Goal: Task Accomplishment & Management: Use online tool/utility

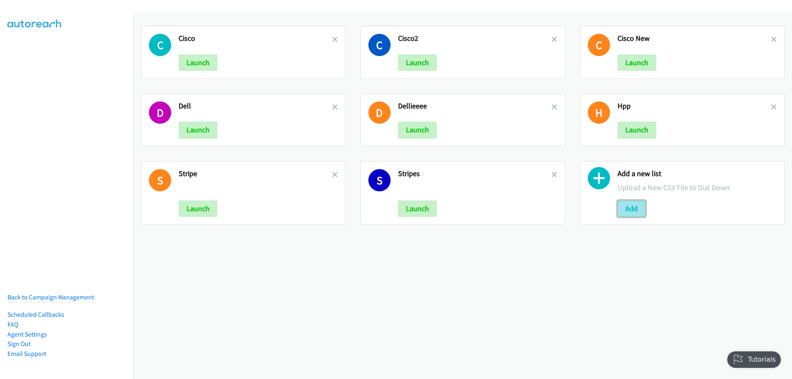
click at [634, 204] on button "Add" at bounding box center [632, 209] width 28 height 17
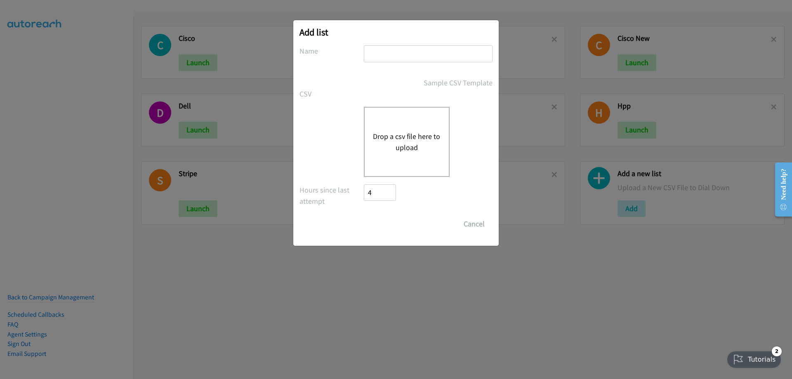
click at [402, 139] on button "Drop a csv file here to upload" at bounding box center [407, 142] width 68 height 22
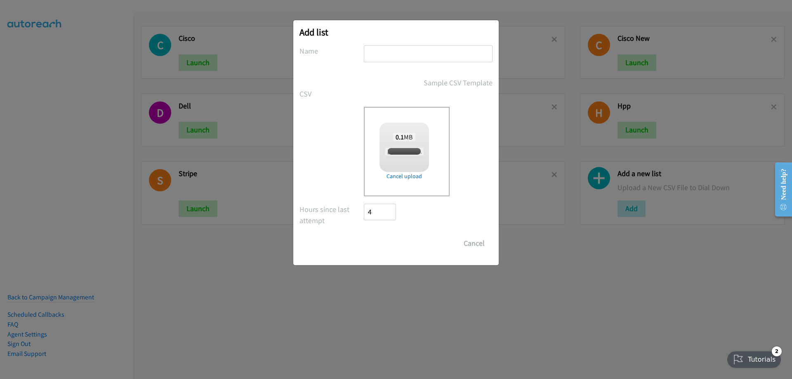
checkbox input "true"
click at [382, 51] on input "text" at bounding box center [428, 53] width 129 height 17
type input "DELL EVENTS"
click at [364, 235] on input "Save List" at bounding box center [385, 243] width 43 height 17
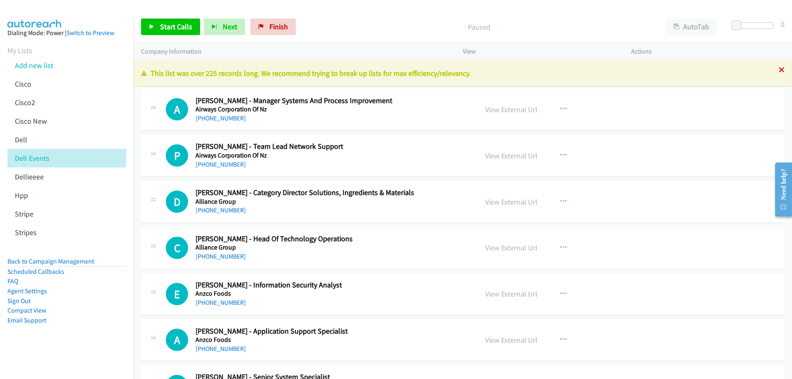
click at [779, 69] on icon at bounding box center [782, 71] width 6 height 6
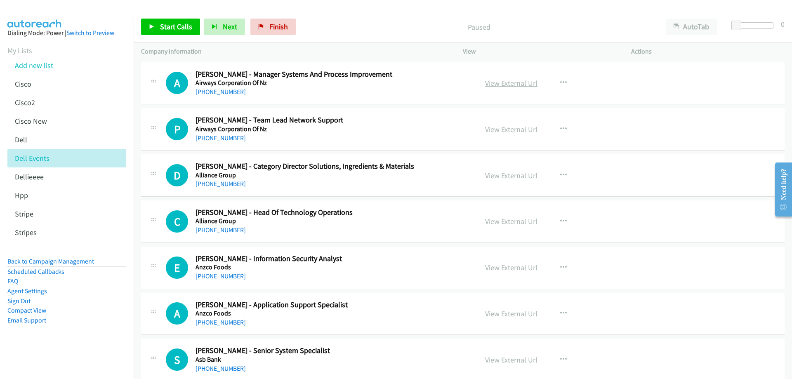
click at [508, 78] on link "View External Url" at bounding box center [511, 82] width 52 height 9
click at [229, 138] on link "+64 21 526 049" at bounding box center [221, 138] width 50 height 8
click at [517, 131] on link "View External Url" at bounding box center [511, 129] width 52 height 9
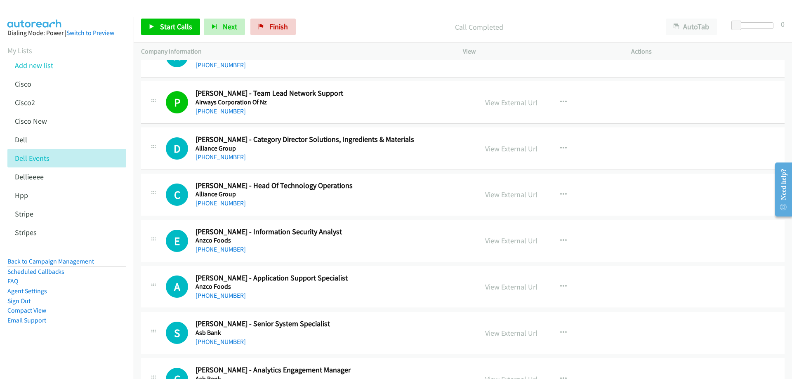
scroll to position [41, 0]
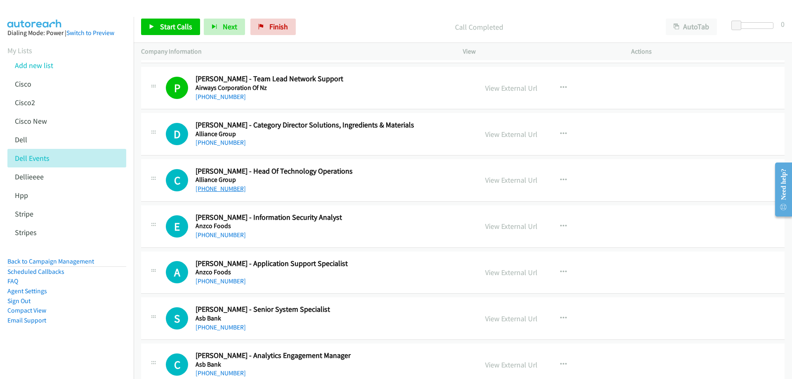
click at [224, 191] on link "+64 21 375 083" at bounding box center [221, 189] width 50 height 8
click at [509, 178] on link "View External Url" at bounding box center [511, 179] width 52 height 9
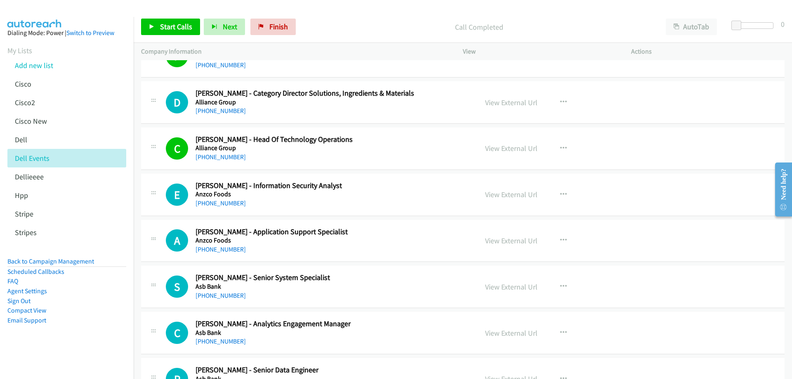
scroll to position [83, 0]
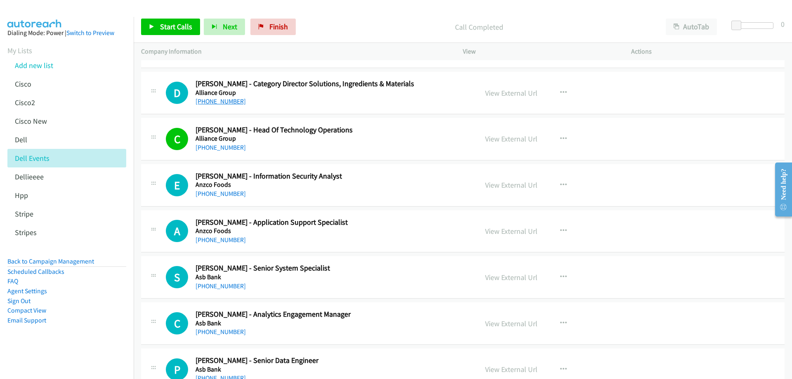
click at [226, 100] on link "+64 21 779 640" at bounding box center [221, 101] width 50 height 8
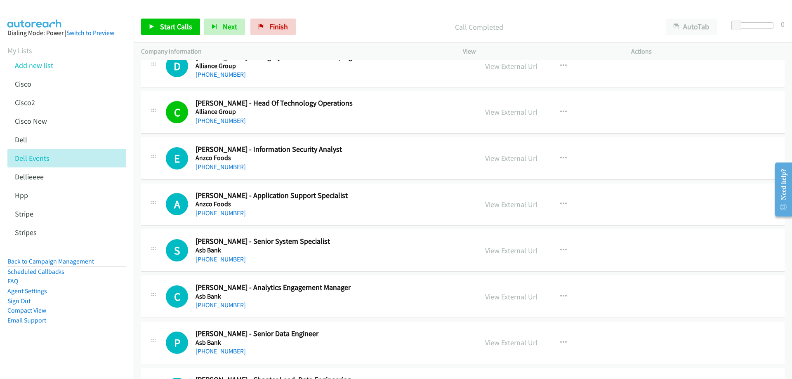
scroll to position [124, 0]
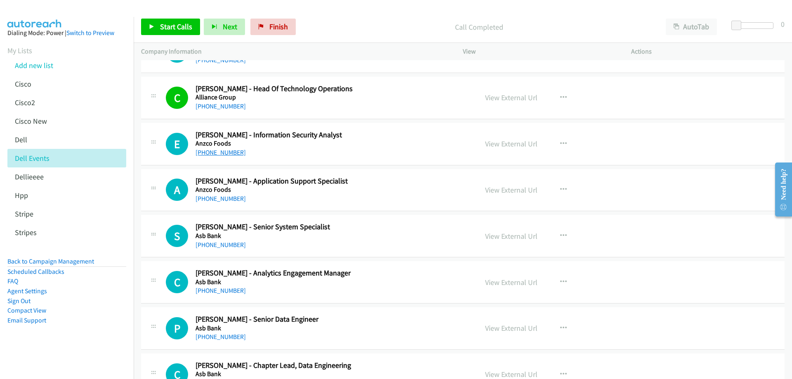
click at [213, 151] on link "+64 21 491 529" at bounding box center [221, 153] width 50 height 8
click at [502, 142] on link "View External Url" at bounding box center [511, 143] width 52 height 9
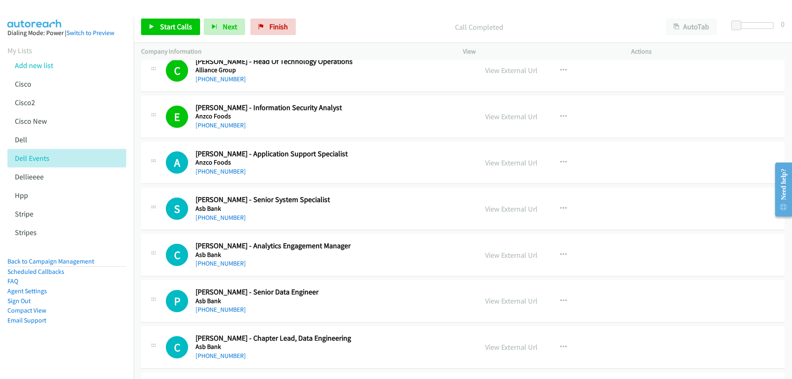
scroll to position [165, 0]
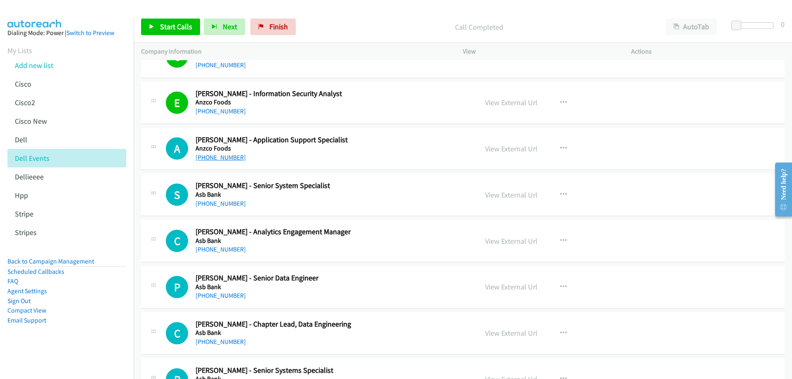
click at [231, 161] on link "+64 274 549 128" at bounding box center [221, 157] width 50 height 8
click at [503, 146] on link "View External Url" at bounding box center [511, 148] width 52 height 9
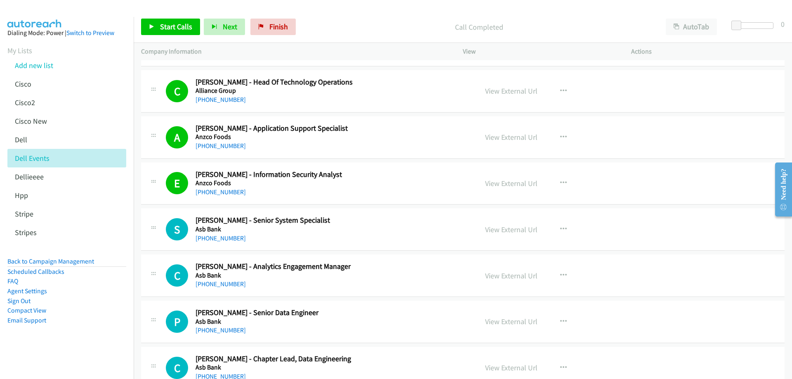
scroll to position [254, 0]
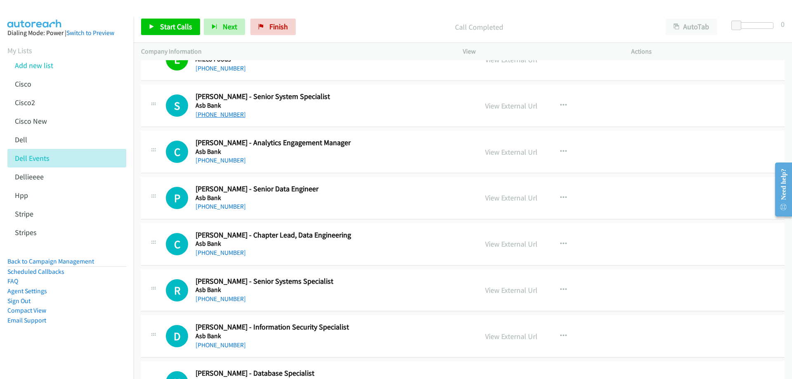
click at [215, 114] on link "+64 22 183 8140" at bounding box center [221, 115] width 50 height 8
click at [505, 107] on link "View External Url" at bounding box center [511, 105] width 52 height 9
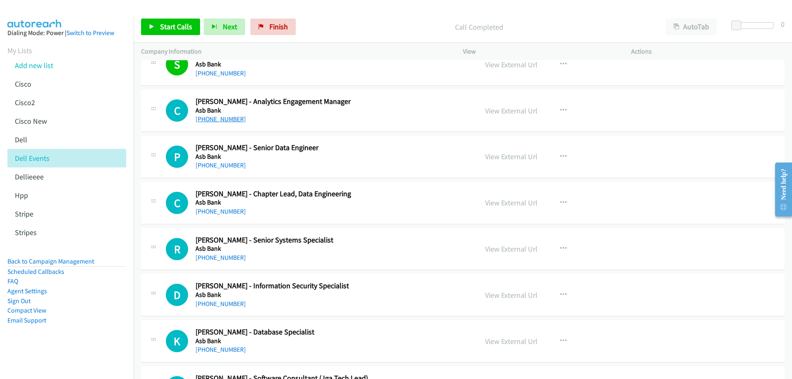
click at [226, 119] on link "+64 21 721 526" at bounding box center [221, 119] width 50 height 8
click at [222, 166] on link "+64 210 226 227" at bounding box center [221, 165] width 50 height 8
click at [510, 156] on link "View External Url" at bounding box center [511, 156] width 52 height 9
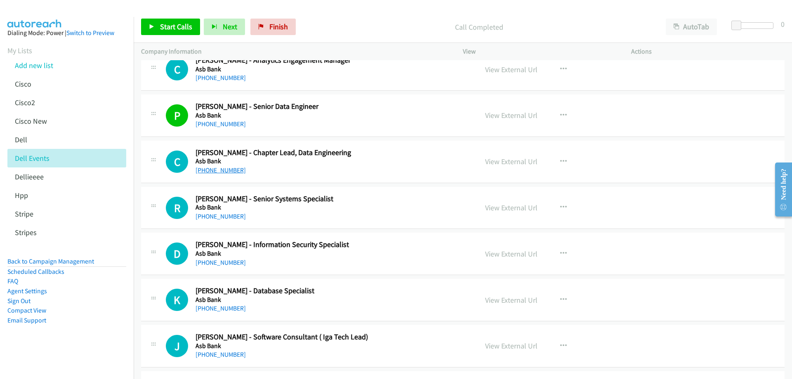
click at [213, 168] on link "+64 27 269 2470" at bounding box center [221, 170] width 50 height 8
click at [510, 161] on link "View External Url" at bounding box center [511, 161] width 52 height 9
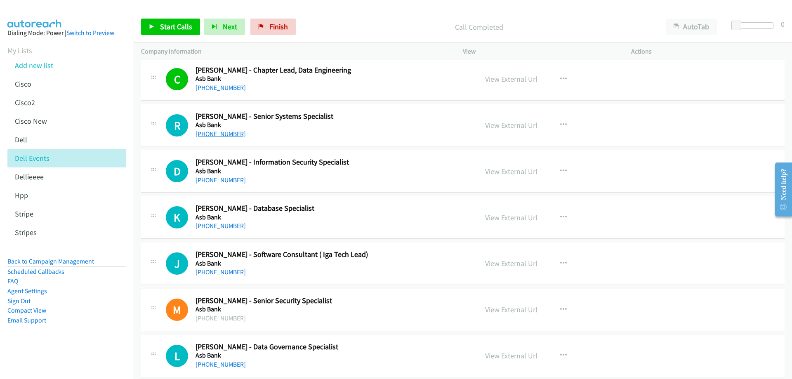
click at [224, 134] on link "+64 27 507 7257" at bounding box center [221, 134] width 50 height 8
click at [507, 123] on link "View External Url" at bounding box center [511, 124] width 52 height 9
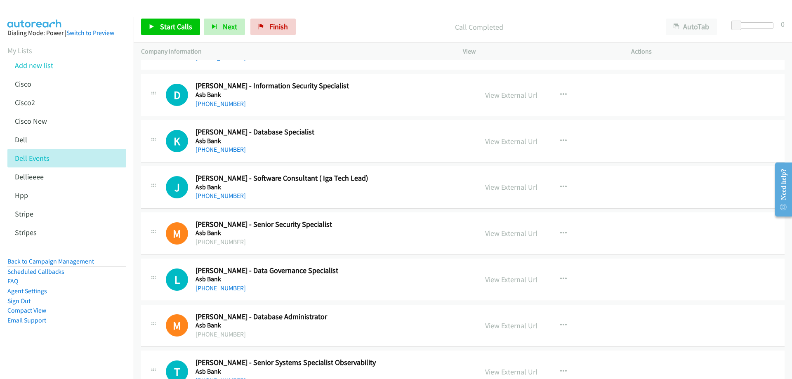
scroll to position [502, 0]
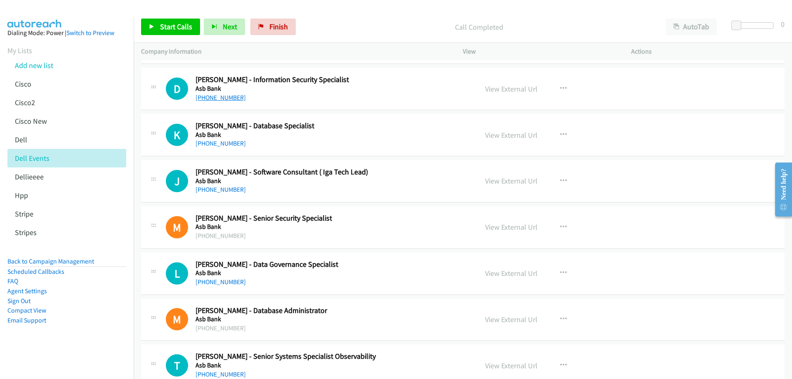
click at [227, 97] on link "+64 27 211 2190" at bounding box center [221, 98] width 50 height 8
click at [515, 91] on link "View External Url" at bounding box center [511, 88] width 52 height 9
click at [224, 144] on link "+64 274 653 669" at bounding box center [221, 143] width 50 height 8
click at [514, 135] on link "View External Url" at bounding box center [511, 134] width 52 height 9
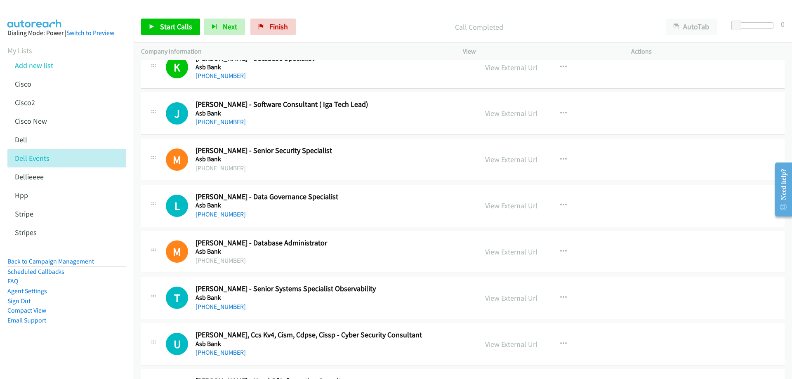
scroll to position [543, 0]
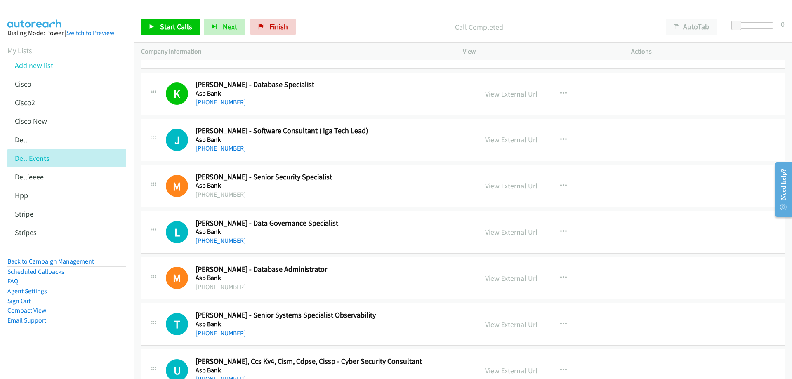
click at [218, 149] on link "+64 21 903 585" at bounding box center [221, 148] width 50 height 8
click at [505, 140] on link "View External Url" at bounding box center [511, 139] width 52 height 9
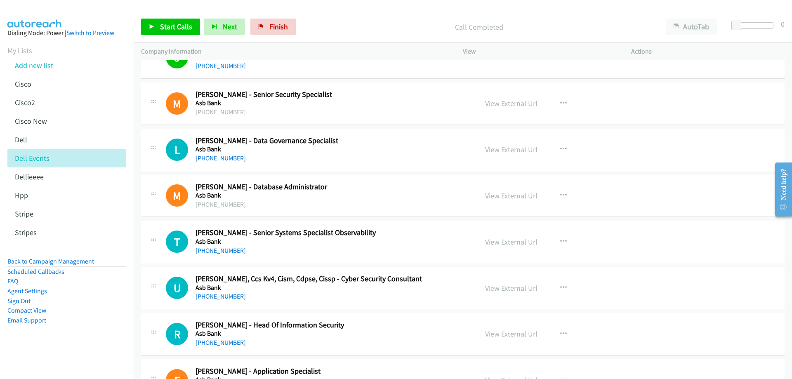
click at [229, 158] on link "+64 21 164 7512" at bounding box center [221, 158] width 50 height 8
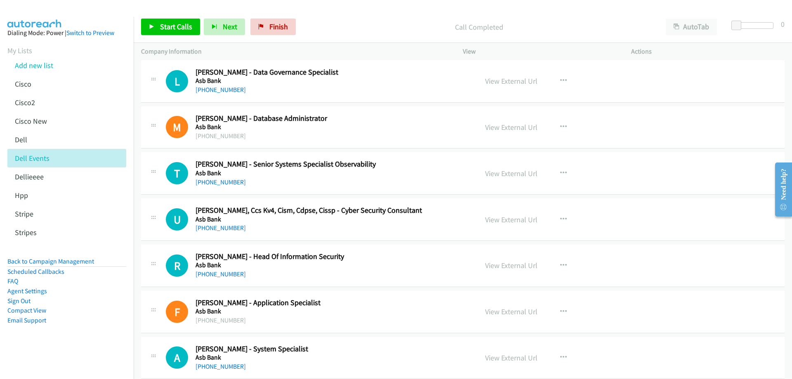
scroll to position [708, 0]
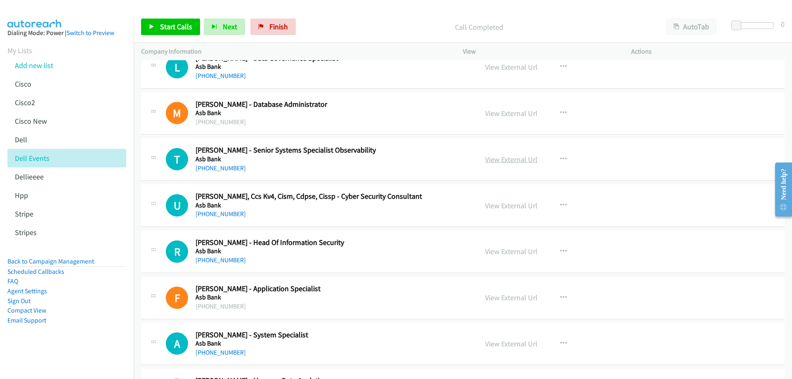
click at [507, 158] on link "View External Url" at bounding box center [511, 159] width 52 height 9
click at [221, 170] on link "+64 21 576 938" at bounding box center [221, 168] width 50 height 8
click at [511, 162] on link "View External Url" at bounding box center [511, 159] width 52 height 9
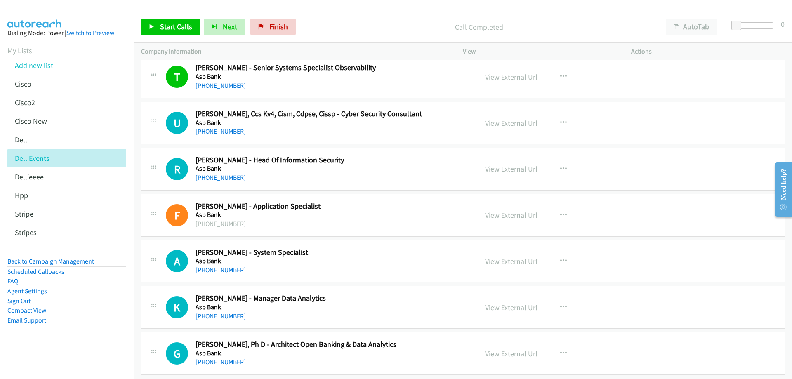
click at [224, 131] on link "+64 22 410 9474" at bounding box center [221, 132] width 50 height 8
click at [500, 122] on link "View External Url" at bounding box center [511, 122] width 52 height 9
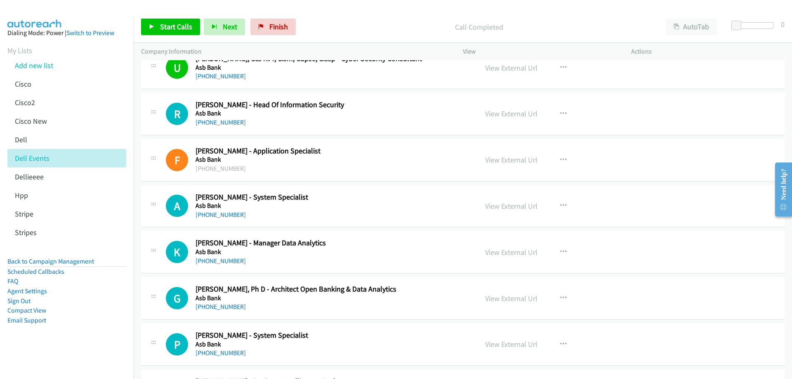
scroll to position [832, 0]
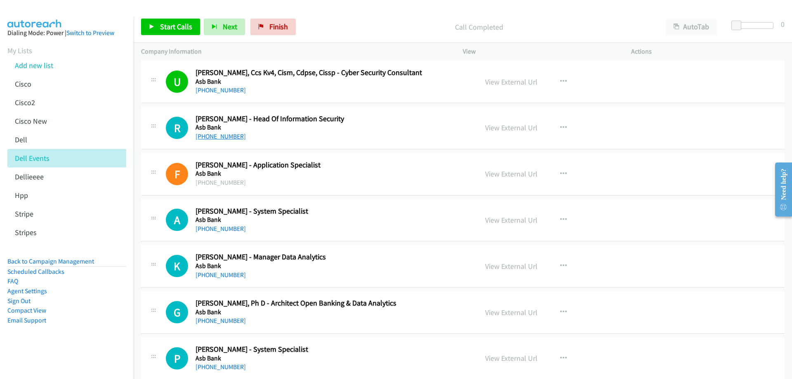
click at [228, 137] on link "+64 21 270 1075" at bounding box center [221, 136] width 50 height 8
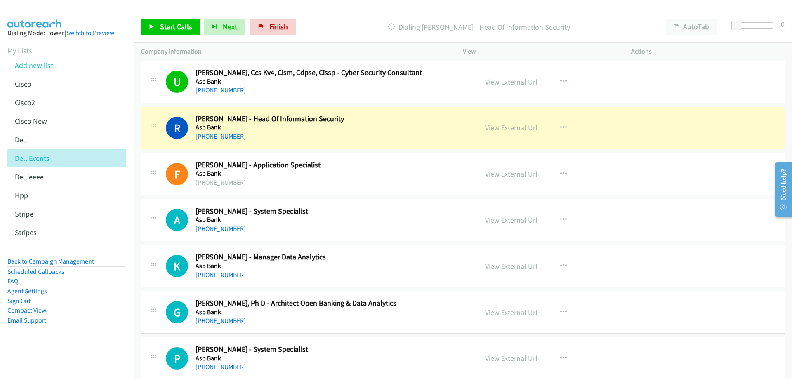
click at [507, 126] on link "View External Url" at bounding box center [511, 127] width 52 height 9
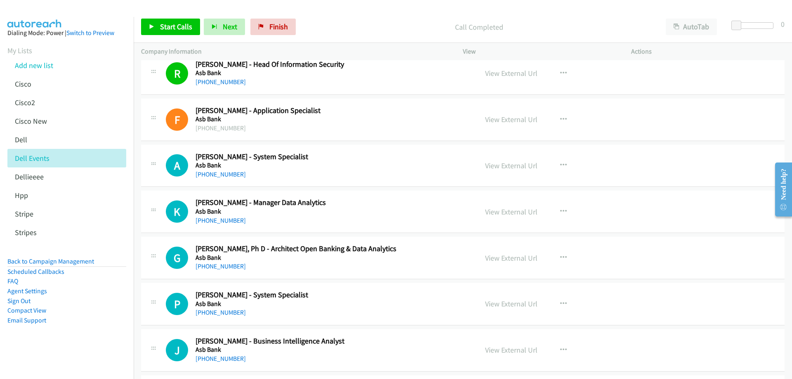
scroll to position [914, 0]
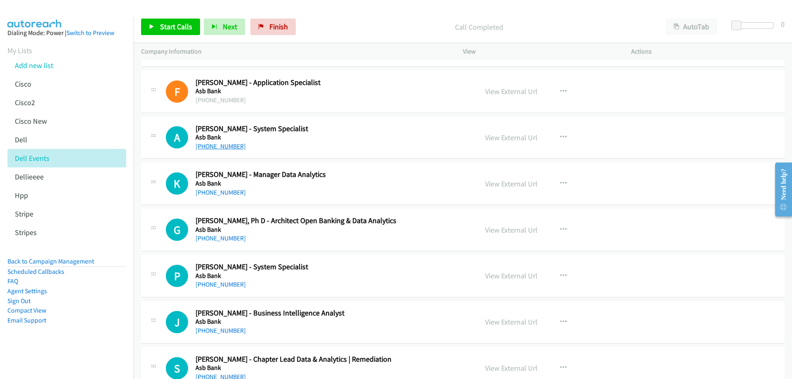
click at [218, 147] on link "+64 210 516 600" at bounding box center [221, 146] width 50 height 8
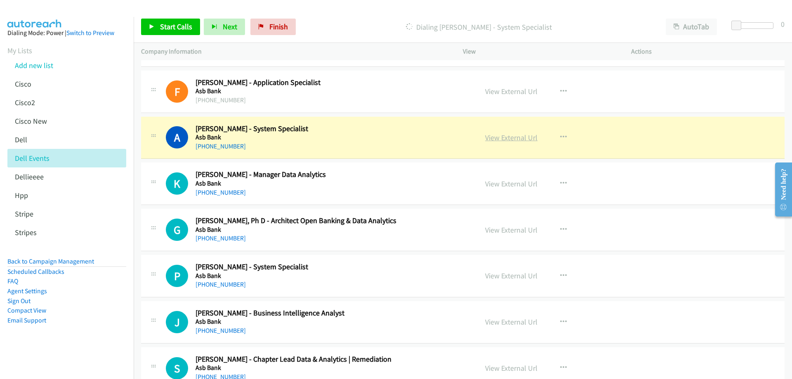
click at [512, 138] on link "View External Url" at bounding box center [511, 137] width 52 height 9
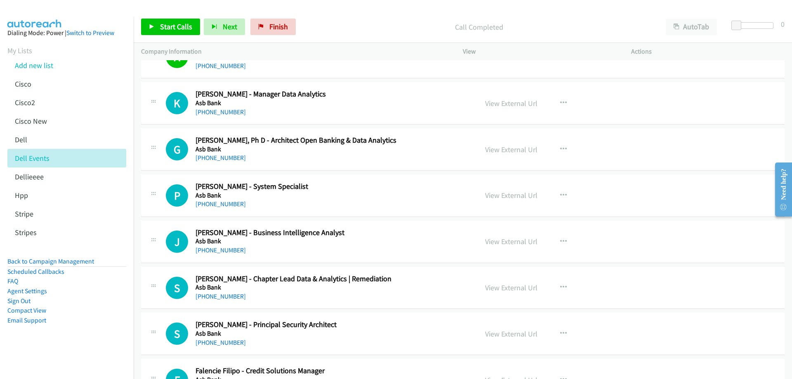
scroll to position [997, 0]
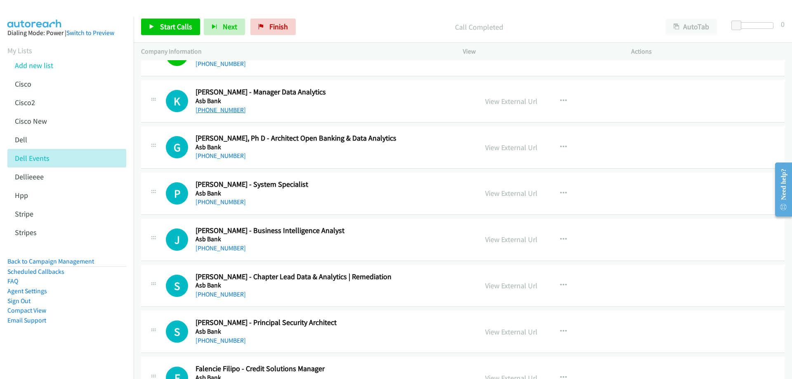
click at [228, 111] on link "+64 21 234 3493" at bounding box center [221, 110] width 50 height 8
click at [503, 98] on link "View External Url" at bounding box center [511, 101] width 52 height 9
click at [517, 149] on link "View External Url" at bounding box center [511, 147] width 52 height 9
click at [229, 157] on link "+64 9 441 8181" at bounding box center [221, 156] width 50 height 8
click at [508, 147] on link "View External Url" at bounding box center [511, 147] width 52 height 9
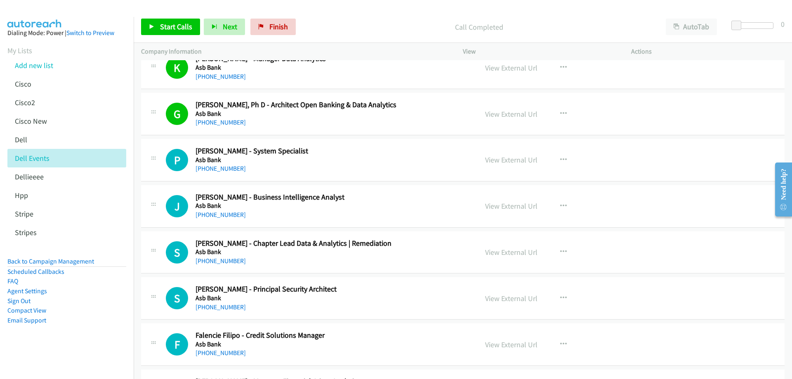
scroll to position [1038, 0]
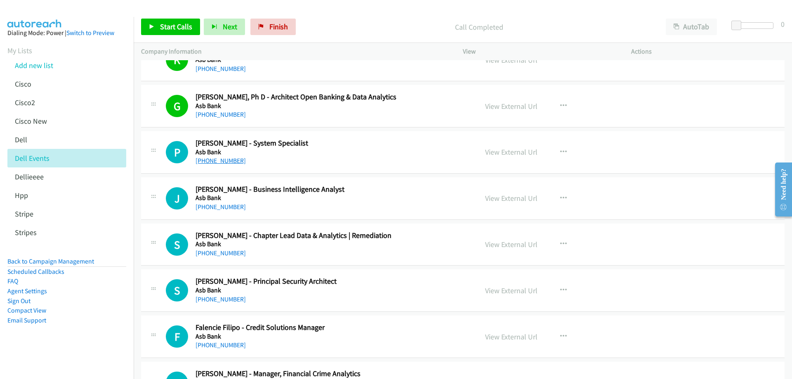
click at [226, 160] on link "+64 27 266 1054" at bounding box center [221, 161] width 50 height 8
click at [504, 151] on link "View External Url" at bounding box center [511, 151] width 52 height 9
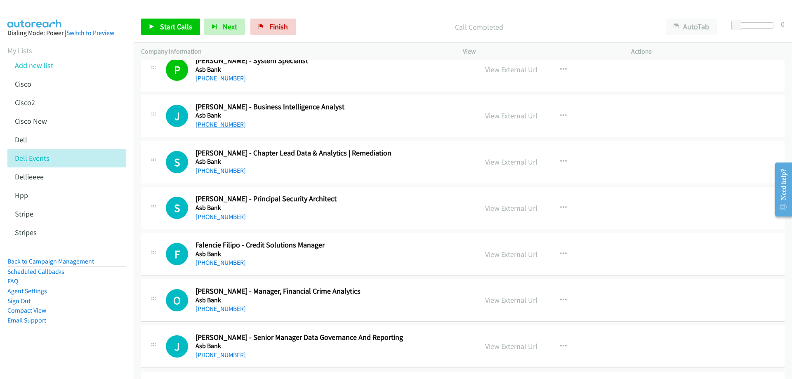
click at [217, 123] on link "+64 22 315 7085" at bounding box center [221, 124] width 50 height 8
click at [512, 115] on link "View External Url" at bounding box center [511, 115] width 52 height 9
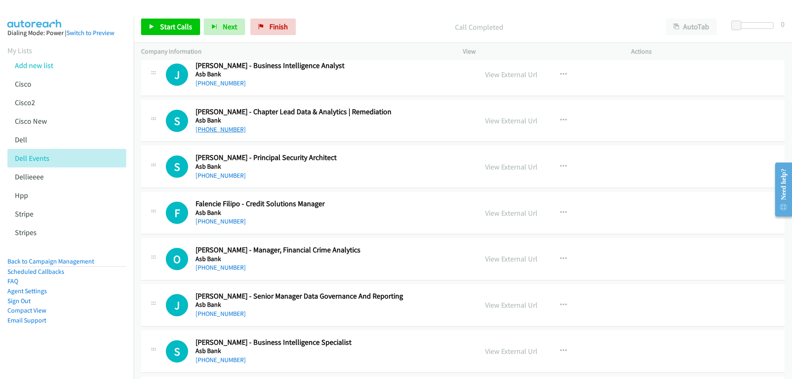
click at [224, 128] on link "+64 21 163 4119" at bounding box center [221, 129] width 50 height 8
click at [519, 122] on link "View External Url" at bounding box center [511, 120] width 52 height 9
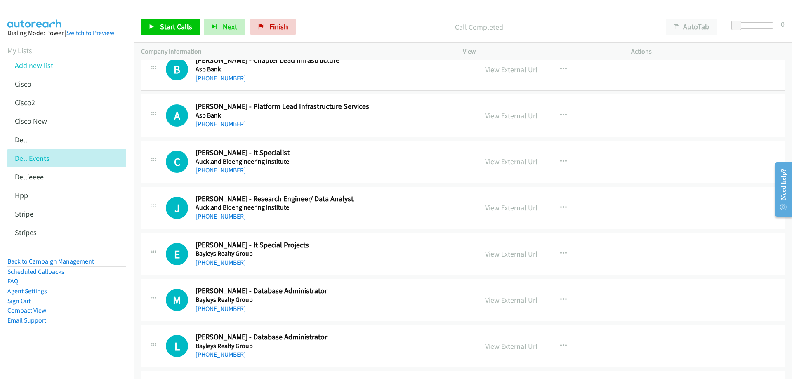
scroll to position [6237, 0]
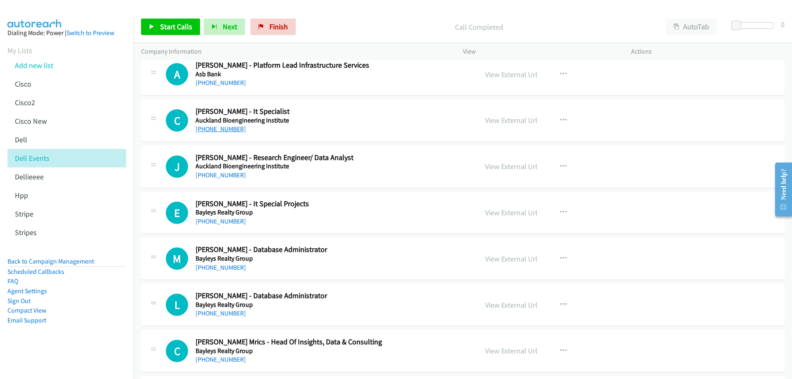
click at [220, 129] on link "+64 27 742 8377" at bounding box center [221, 129] width 50 height 8
click at [500, 120] on link "View External Url" at bounding box center [511, 120] width 52 height 9
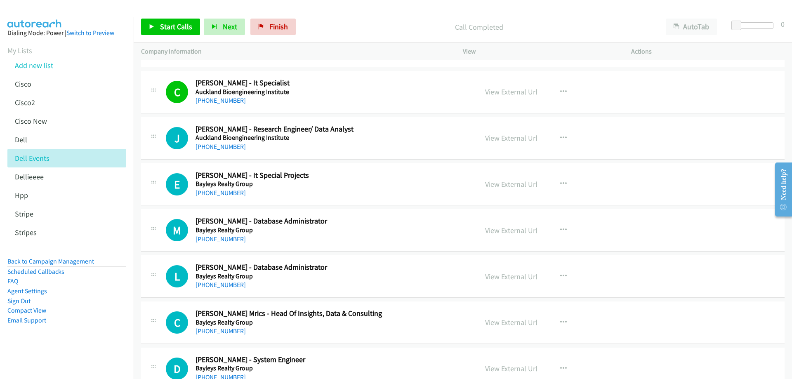
scroll to position [6279, 0]
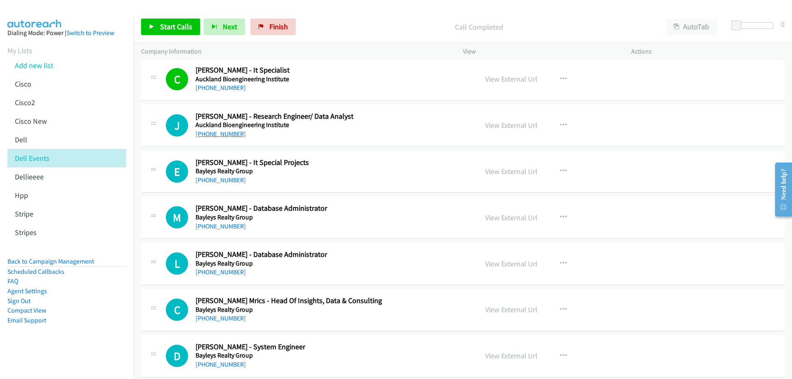
click at [224, 134] on link "+64 9 923 9182" at bounding box center [221, 134] width 50 height 8
click at [515, 125] on link "View External Url" at bounding box center [511, 124] width 52 height 9
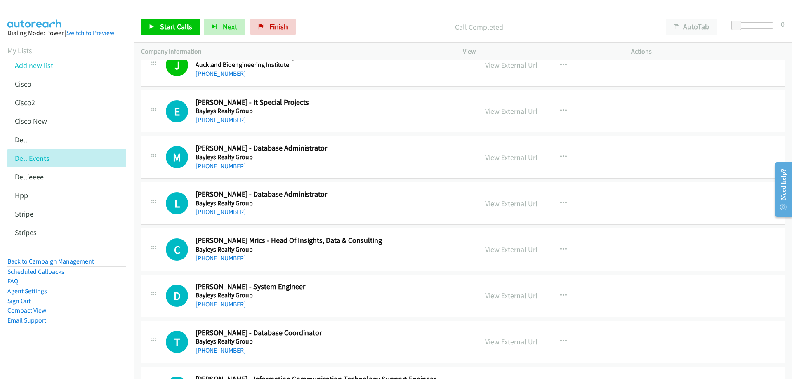
scroll to position [6361, 0]
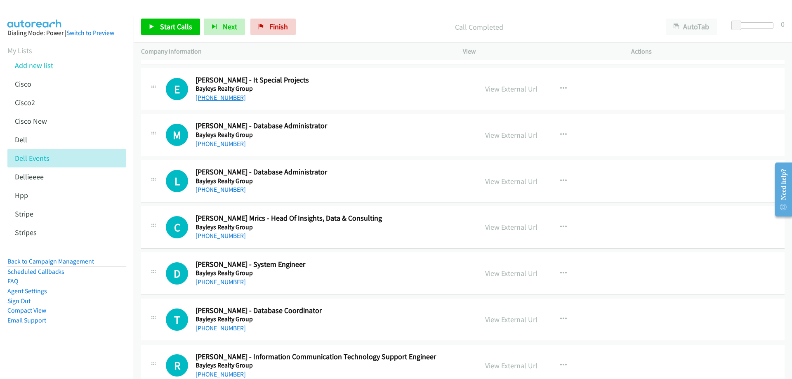
click at [215, 95] on link "+64 210 255 7512" at bounding box center [221, 98] width 50 height 8
click at [524, 89] on link "View External Url" at bounding box center [511, 88] width 52 height 9
click at [229, 144] on link "+64 20 4179 9898" at bounding box center [221, 144] width 50 height 8
click at [499, 135] on link "View External Url" at bounding box center [511, 134] width 52 height 9
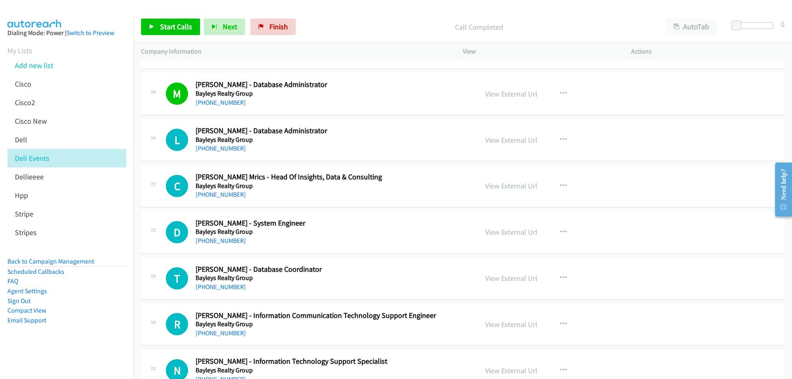
scroll to position [6444, 0]
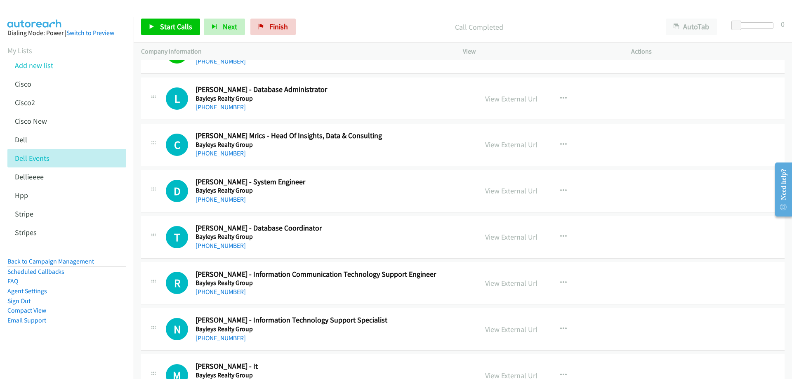
click at [226, 154] on link "+64 9 213 7747" at bounding box center [221, 153] width 50 height 8
click at [497, 144] on link "View External Url" at bounding box center [511, 144] width 52 height 9
click at [225, 201] on link "+64 21 538 903" at bounding box center [221, 200] width 50 height 8
click at [513, 192] on link "View External Url" at bounding box center [511, 190] width 52 height 9
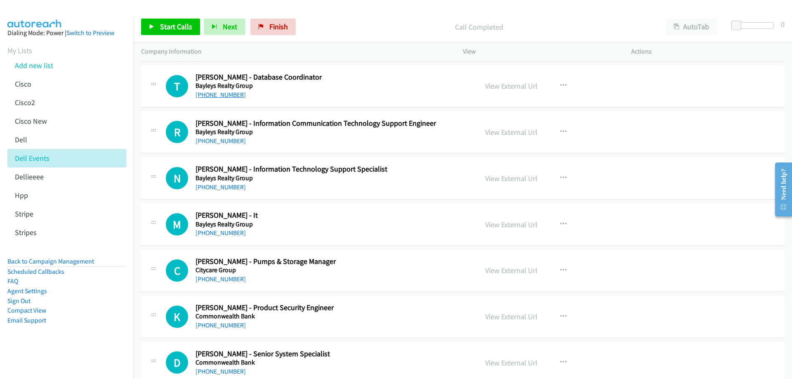
scroll to position [6609, 0]
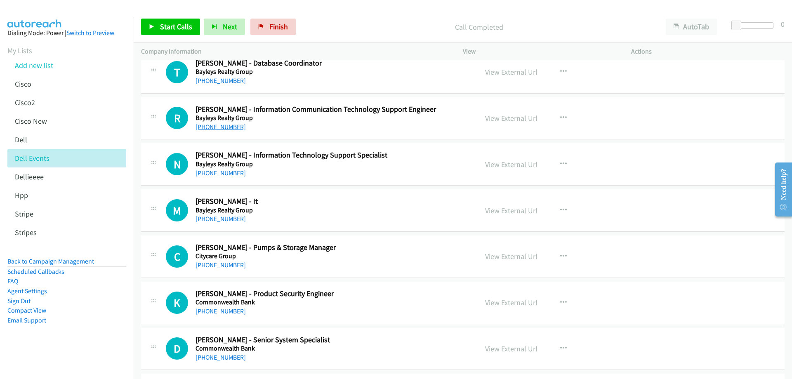
click at [222, 126] on link "+64 9 309 6020" at bounding box center [221, 127] width 50 height 8
click at [515, 117] on link "View External Url" at bounding box center [511, 117] width 52 height 9
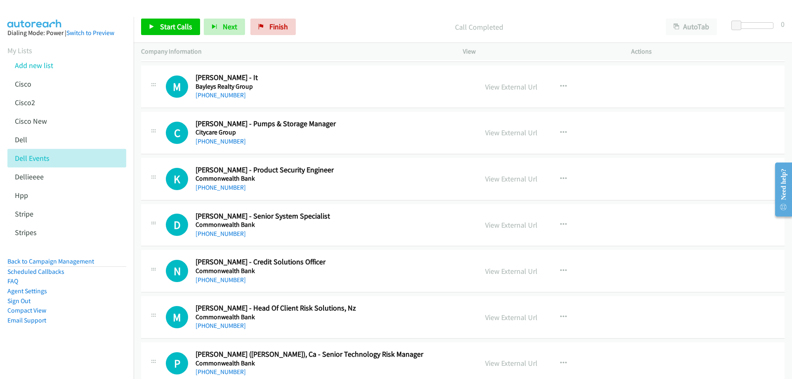
scroll to position [6774, 0]
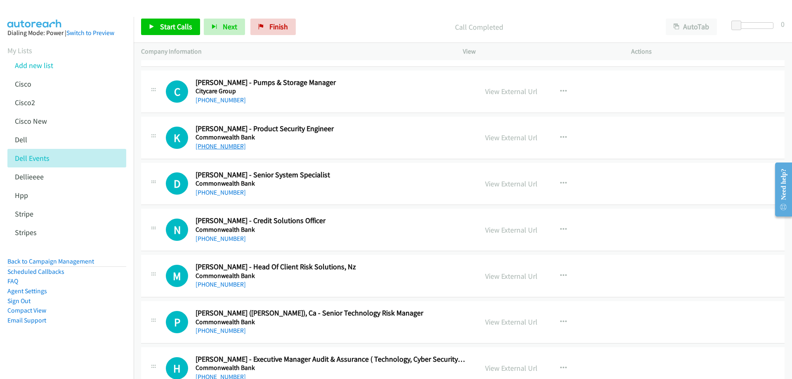
click at [224, 145] on link "+64 27 205 4104" at bounding box center [221, 146] width 50 height 8
click at [515, 134] on link "View External Url" at bounding box center [511, 137] width 52 height 9
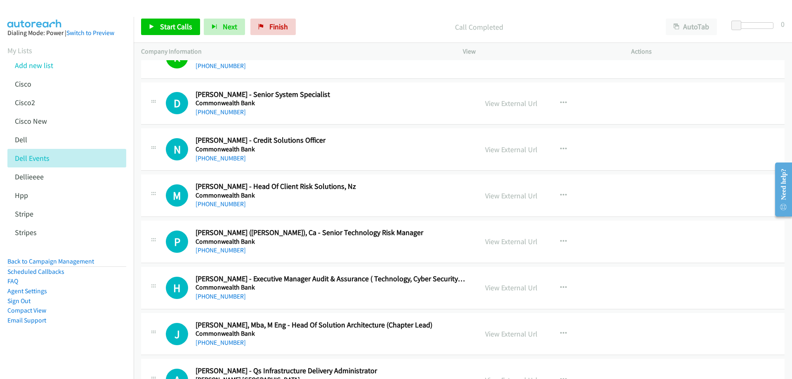
scroll to position [6856, 0]
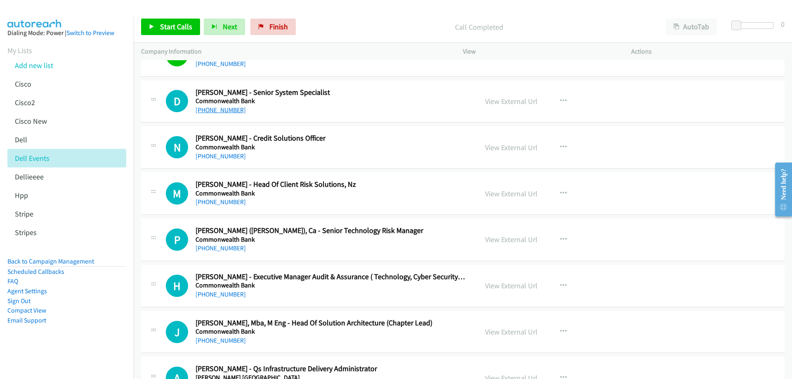
click at [223, 111] on link "+64 27 267 8977" at bounding box center [221, 110] width 50 height 8
click at [494, 102] on link "View External Url" at bounding box center [511, 101] width 52 height 9
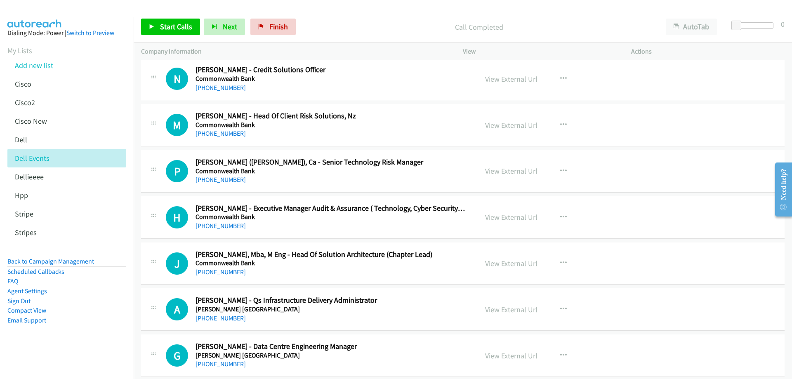
scroll to position [6939, 0]
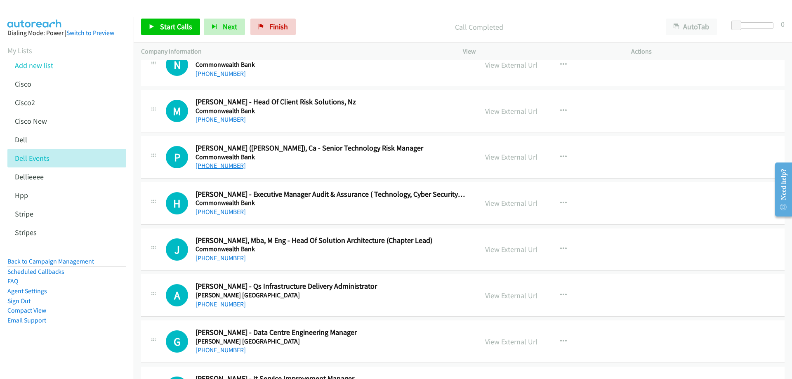
click at [228, 168] on link "+64 210 241 3684" at bounding box center [221, 166] width 50 height 8
click at [510, 156] on link "View External Url" at bounding box center [511, 156] width 52 height 9
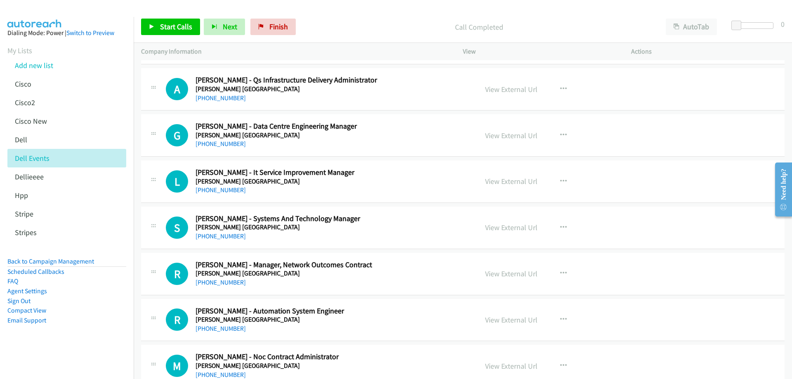
scroll to position [7104, 0]
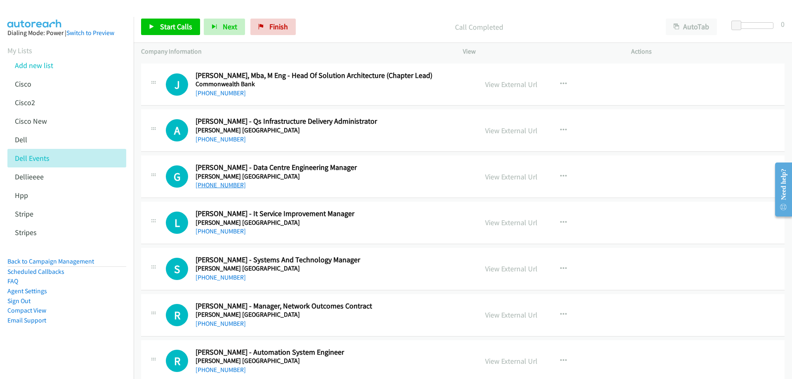
click at [218, 188] on link "+64 27 705 4733" at bounding box center [221, 185] width 50 height 8
click at [501, 175] on link "View External Url" at bounding box center [511, 176] width 52 height 9
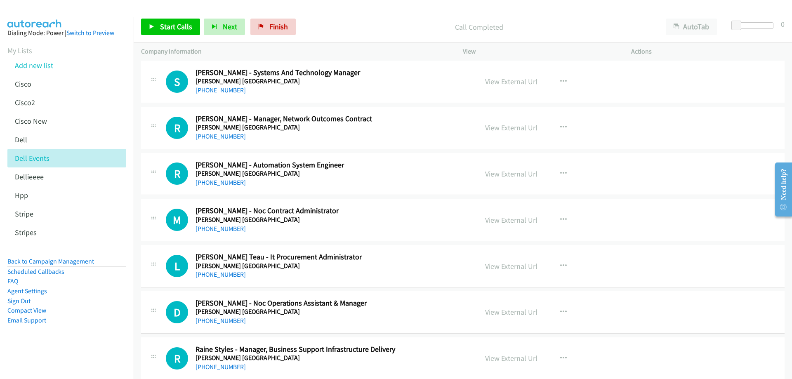
scroll to position [7310, 0]
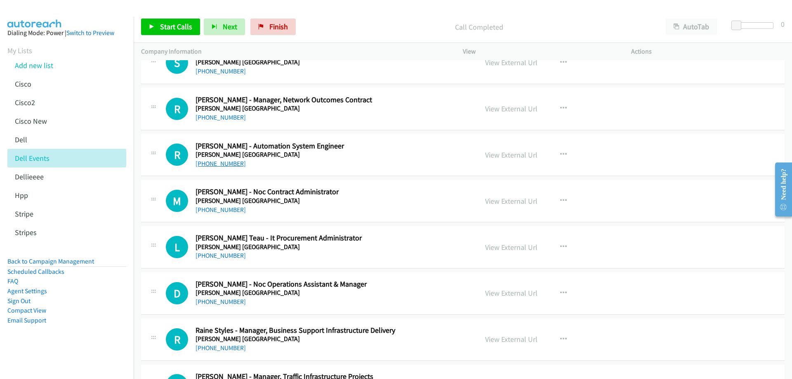
click at [209, 164] on link "+64 21 240 1425" at bounding box center [221, 164] width 50 height 8
click at [513, 155] on link "View External Url" at bounding box center [511, 154] width 52 height 9
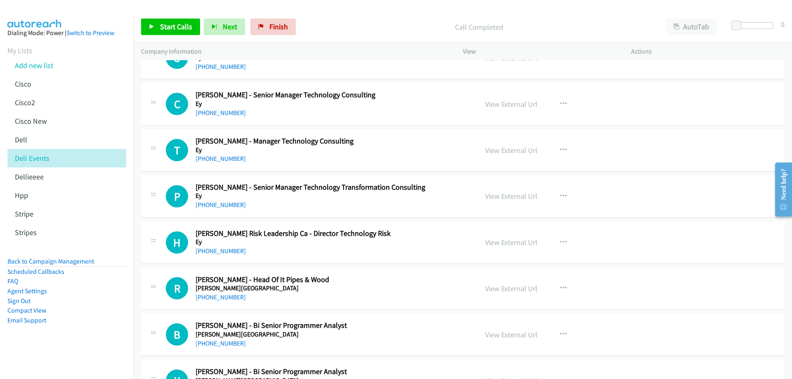
scroll to position [8177, 0]
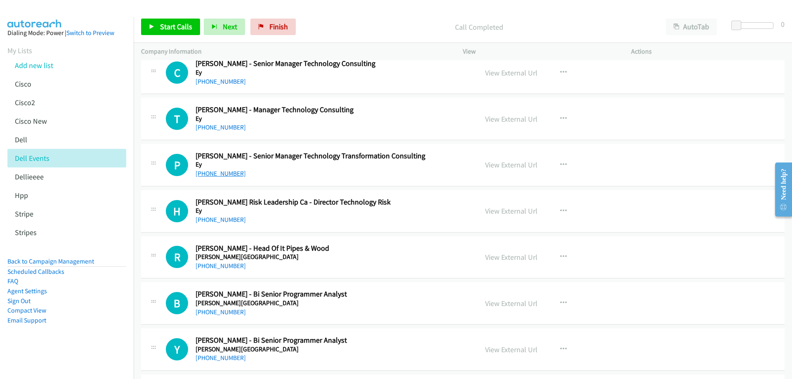
click at [215, 173] on link "+64 21 873 583" at bounding box center [221, 174] width 50 height 8
click at [513, 166] on link "View External Url" at bounding box center [511, 164] width 52 height 9
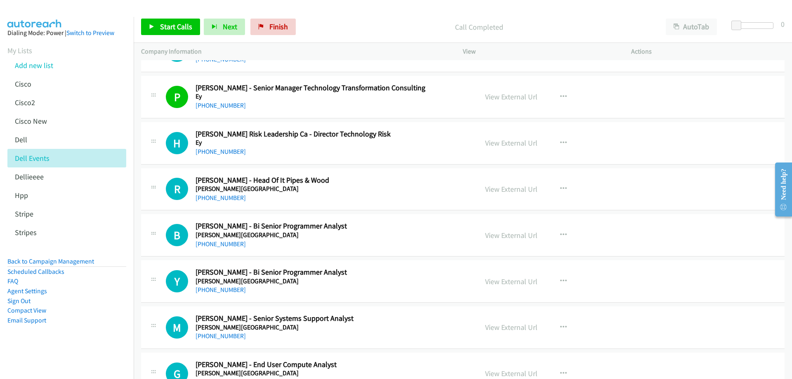
scroll to position [8259, 0]
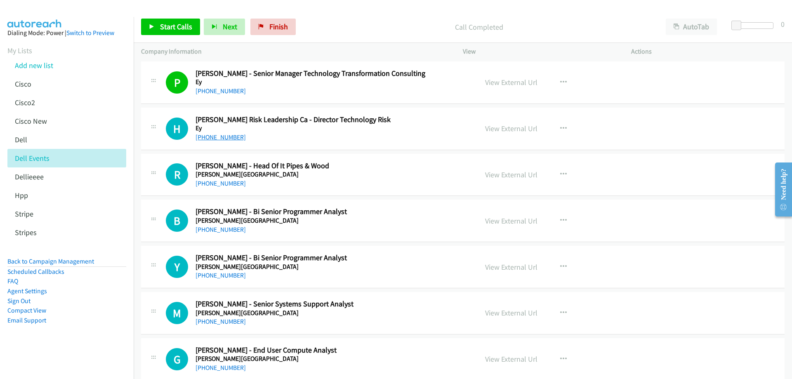
click at [228, 138] on link "+64 210 857 4148" at bounding box center [221, 137] width 50 height 8
click at [510, 128] on link "View External Url" at bounding box center [511, 128] width 52 height 9
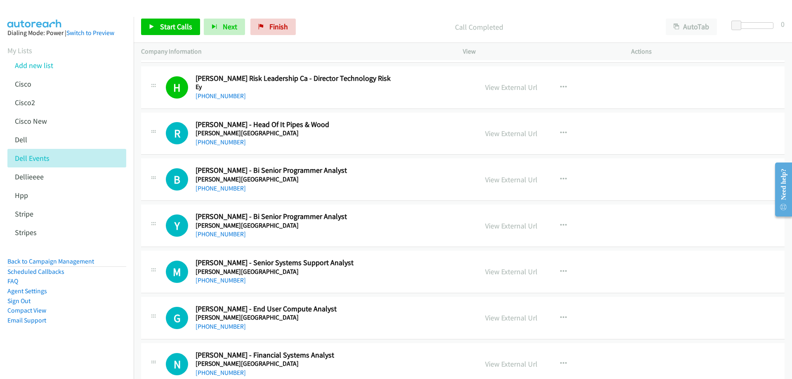
scroll to position [8342, 0]
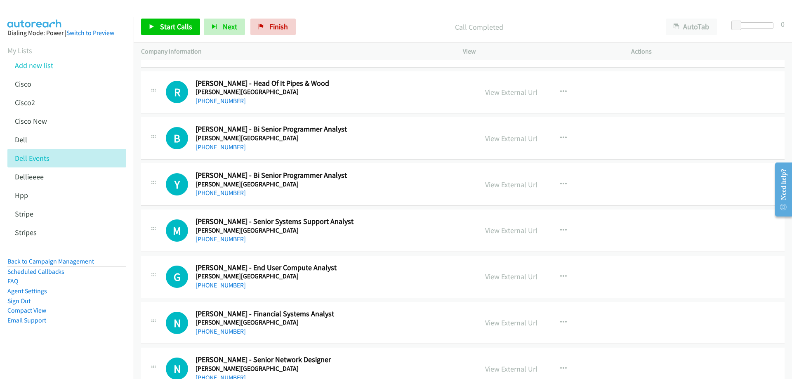
click at [220, 146] on link "+64 21 403 098" at bounding box center [221, 147] width 50 height 8
click at [500, 139] on link "View External Url" at bounding box center [511, 138] width 52 height 9
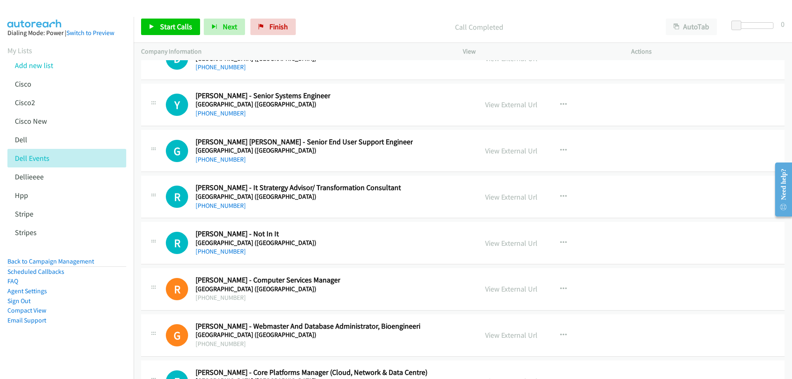
scroll to position [22252, 0]
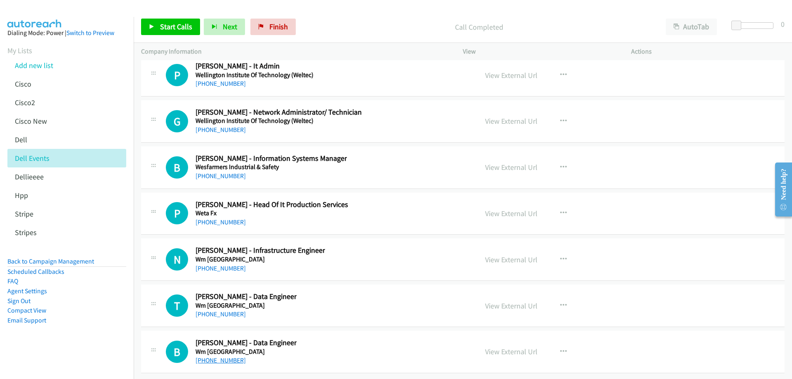
click at [228, 357] on link "+64 21 230 9216" at bounding box center [221, 361] width 50 height 8
click at [524, 347] on link "View External Url" at bounding box center [511, 351] width 52 height 9
click at [220, 218] on link "+64 21 299 0856" at bounding box center [221, 222] width 50 height 8
click at [510, 209] on link "View External Url" at bounding box center [511, 213] width 52 height 9
click at [223, 264] on link "+64 27 625 6266" at bounding box center [221, 268] width 50 height 8
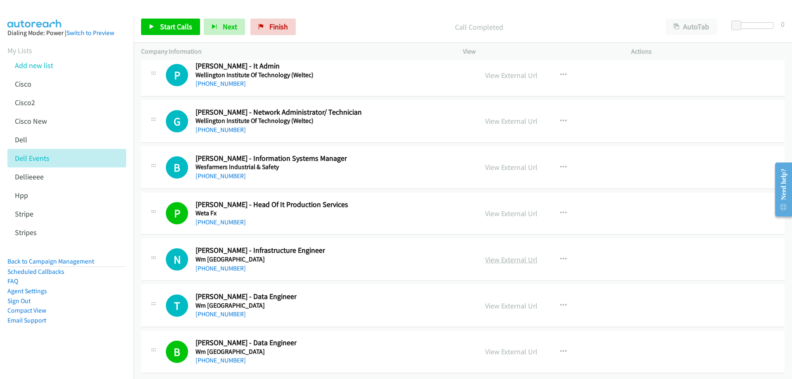
click at [505, 255] on link "View External Url" at bounding box center [511, 259] width 52 height 9
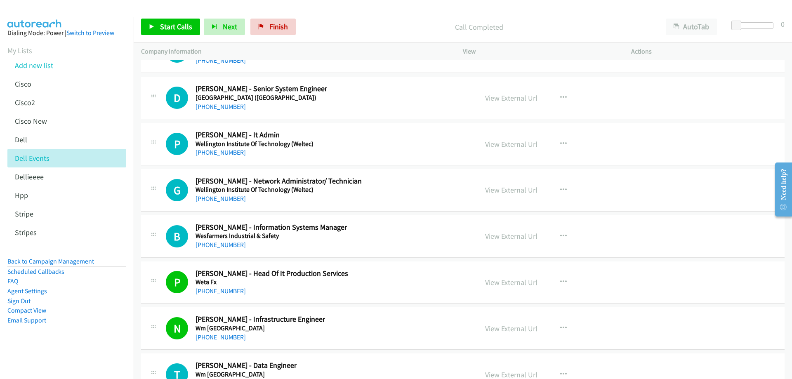
scroll to position [22170, 0]
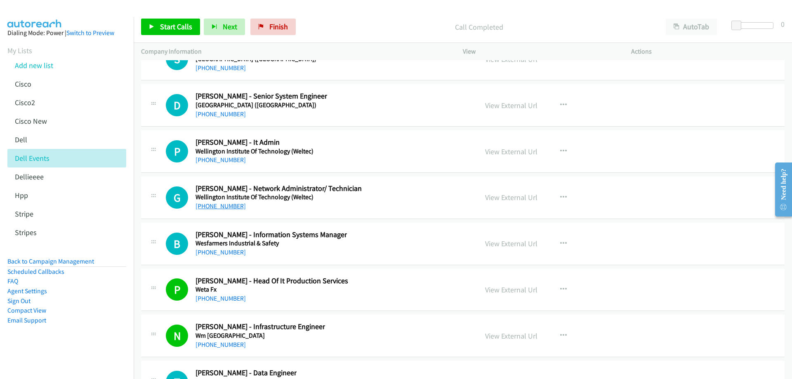
click at [224, 206] on link "+64 21 157 6328" at bounding box center [221, 206] width 50 height 8
click at [508, 195] on link "View External Url" at bounding box center [511, 197] width 52 height 9
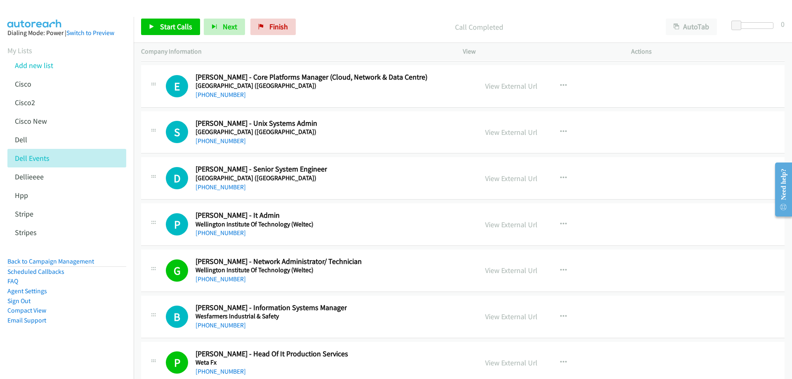
scroll to position [22087, 0]
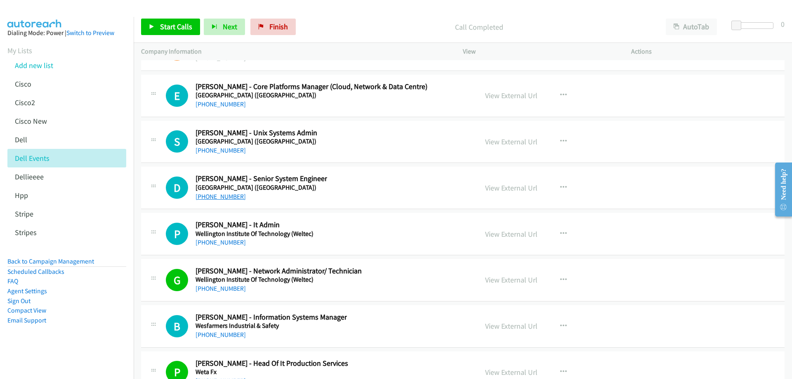
click at [225, 196] on link "+64 27 375 3045" at bounding box center [221, 197] width 50 height 8
click at [504, 189] on link "View External Url" at bounding box center [511, 187] width 52 height 9
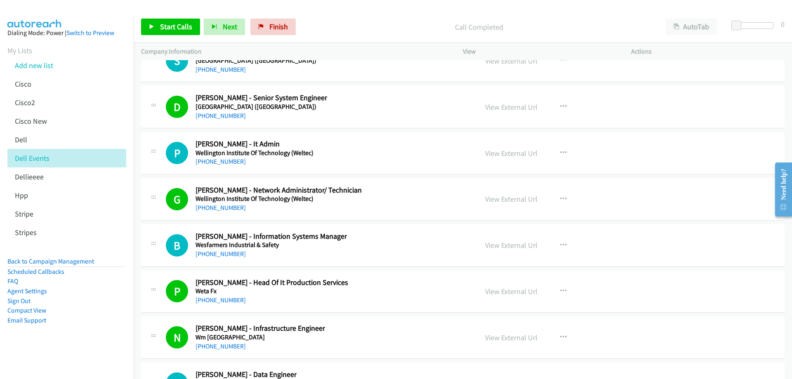
scroll to position [22252, 0]
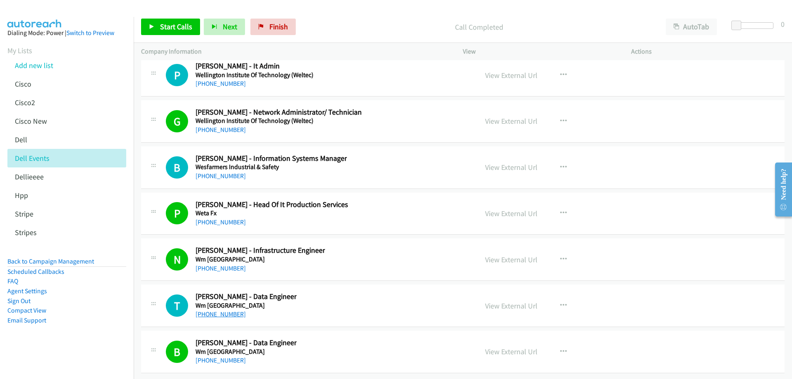
click at [228, 310] on link "+64 22 090 0455" at bounding box center [221, 314] width 50 height 8
click at [498, 301] on link "View External Url" at bounding box center [511, 305] width 52 height 9
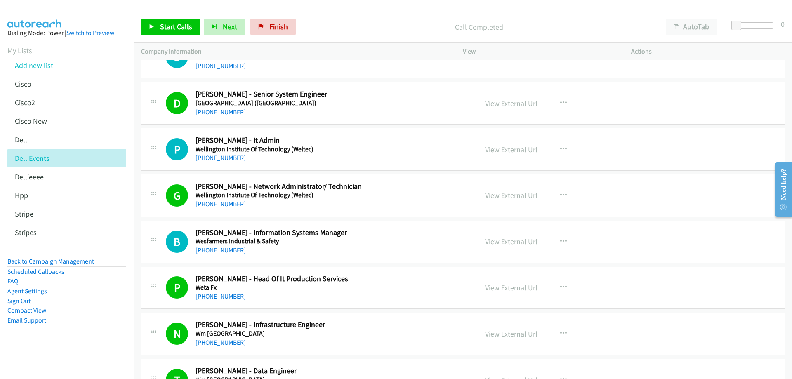
scroll to position [22170, 0]
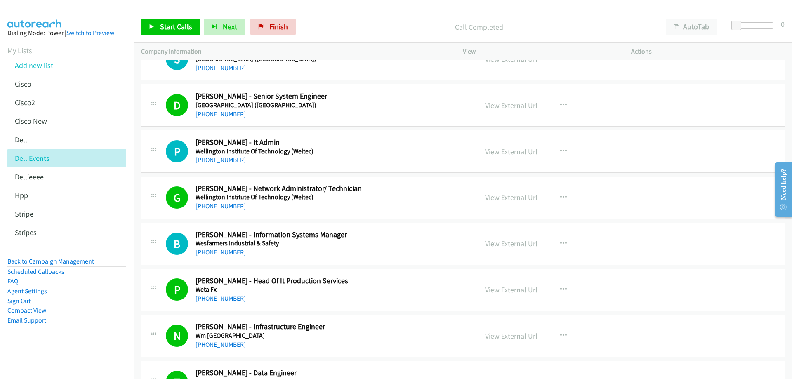
click at [218, 253] on link "+64 274 540 399" at bounding box center [221, 252] width 50 height 8
click at [505, 246] on link "View External Url" at bounding box center [511, 243] width 52 height 9
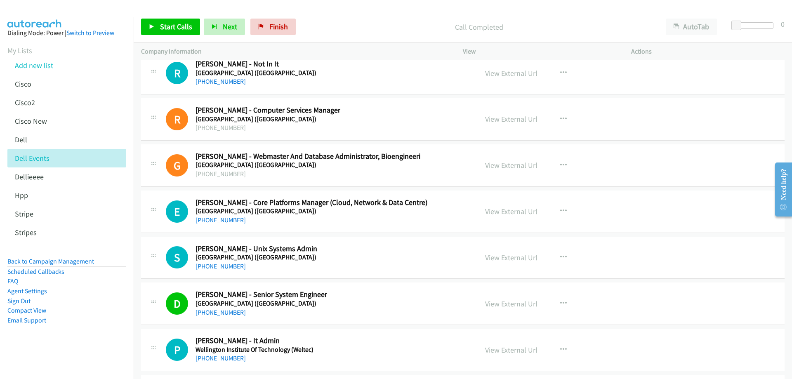
scroll to position [21963, 0]
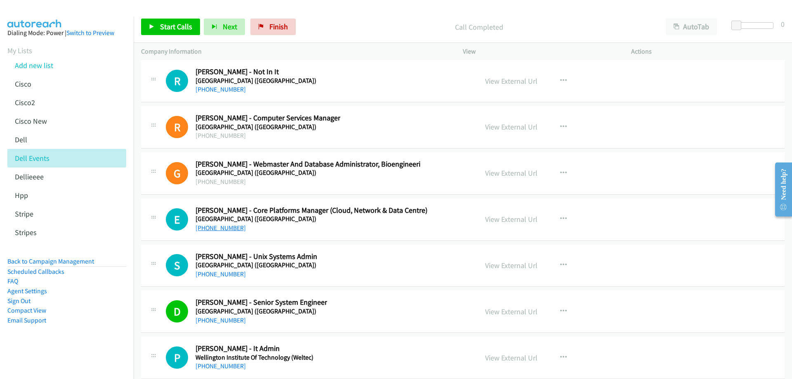
click at [219, 229] on link "+64 21 626 818" at bounding box center [221, 228] width 50 height 8
drag, startPoint x: 494, startPoint y: 220, endPoint x: 252, endPoint y: 138, distance: 255.9
click at [515, 217] on link "View External Url" at bounding box center [511, 219] width 52 height 9
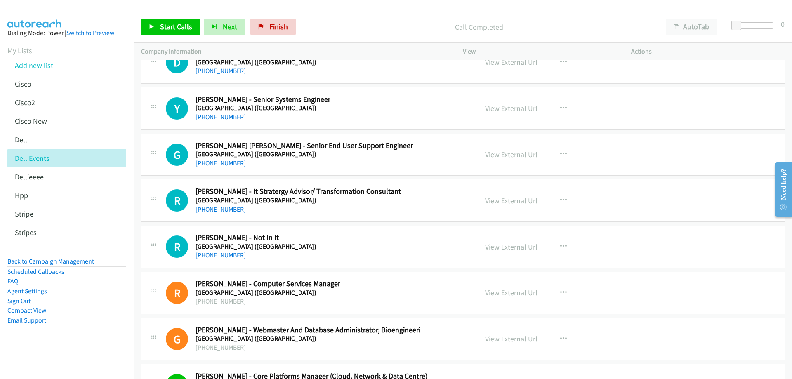
scroll to position [21798, 0]
click at [217, 210] on link "+64 21 143 6947" at bounding box center [221, 209] width 50 height 8
click at [517, 201] on link "View External Url" at bounding box center [511, 199] width 52 height 9
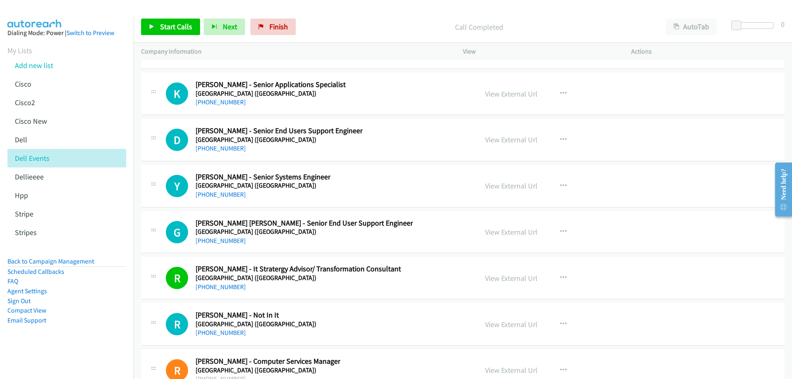
scroll to position [21716, 0]
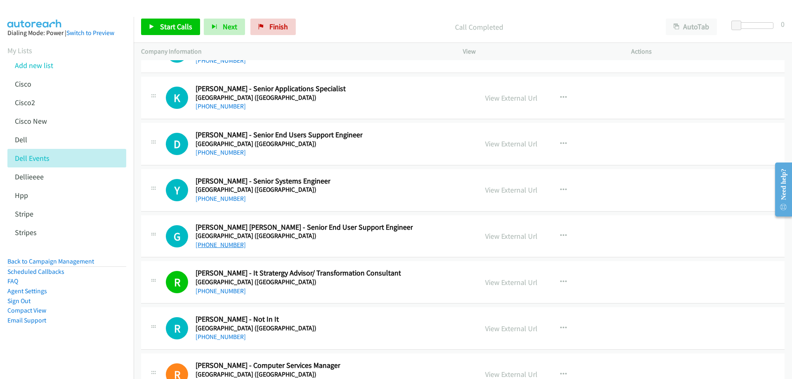
click at [227, 245] on link "+64 21 139 4097" at bounding box center [221, 245] width 50 height 8
click at [501, 235] on link "View External Url" at bounding box center [511, 235] width 52 height 9
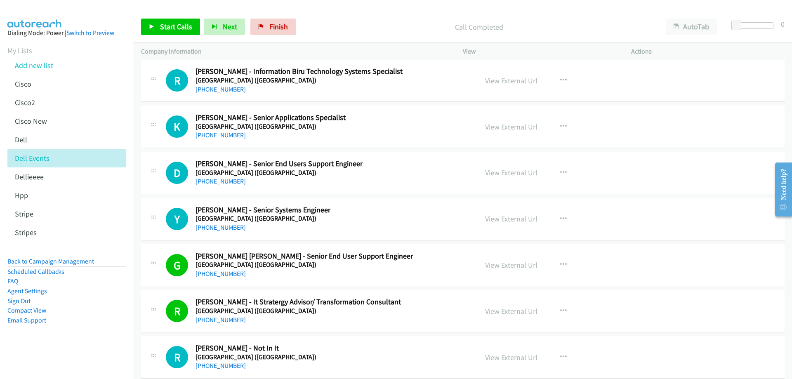
scroll to position [21675, 0]
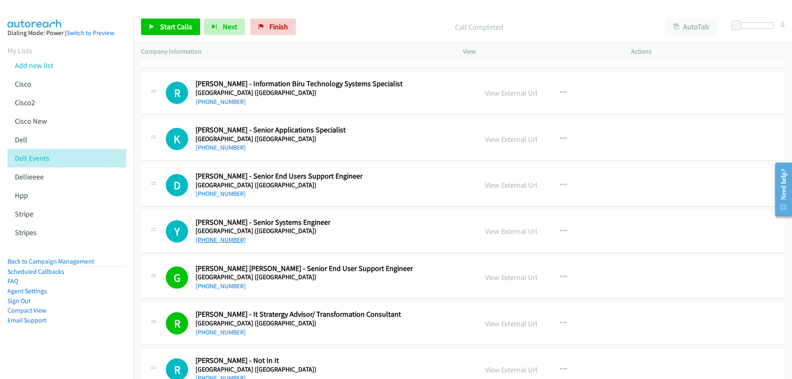
click at [207, 238] on link "+64 210 646 772" at bounding box center [221, 240] width 50 height 8
click at [500, 233] on link "View External Url" at bounding box center [511, 231] width 52 height 9
click at [233, 194] on link "+64 21 245 9130" at bounding box center [221, 194] width 50 height 8
click at [505, 184] on link "View External Url" at bounding box center [511, 184] width 52 height 9
